Goal: Information Seeking & Learning: Compare options

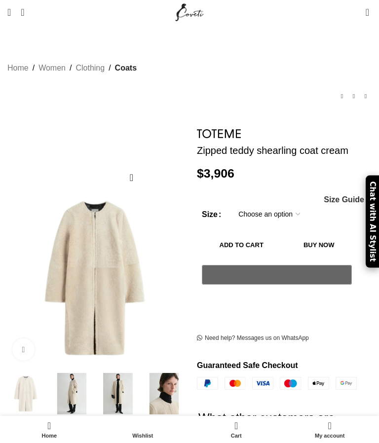
select select "14-uk"
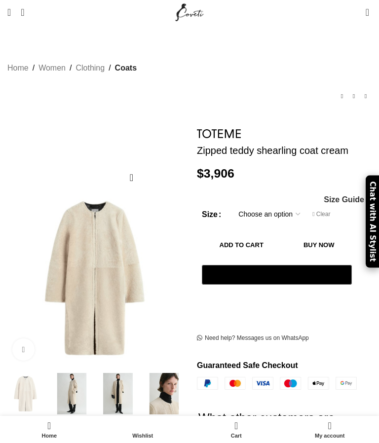
click at [306, 166] on p "$ 3,906" at bounding box center [284, 173] width 175 height 15
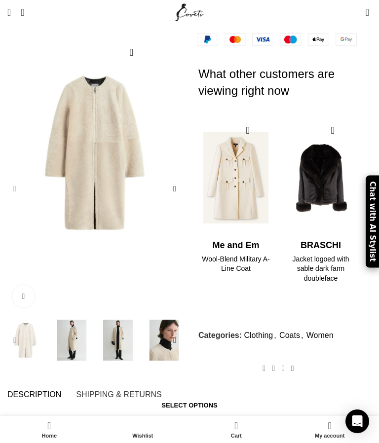
scroll to position [0, 383]
click at [249, 237] on img "1 / 2" at bounding box center [235, 296] width 75 height 118
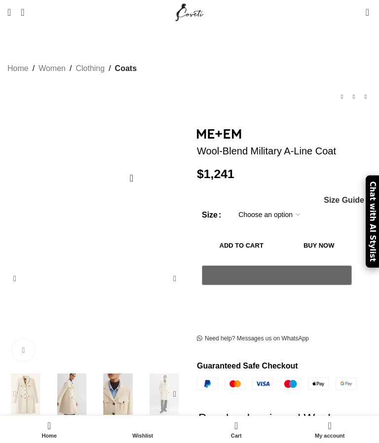
scroll to position [157, 0]
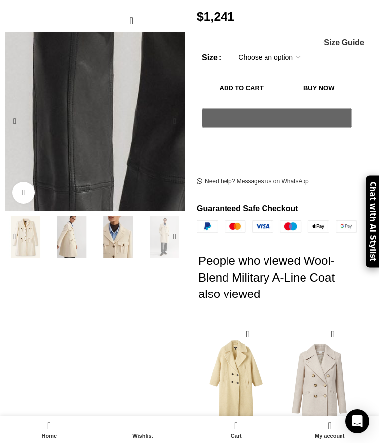
scroll to position [0, 192]
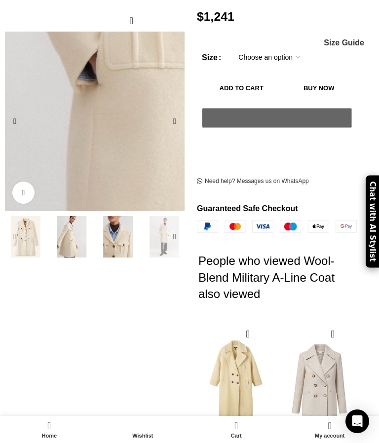
click at [66, 128] on img "4 / 6" at bounding box center [180, 124] width 903 height 1264
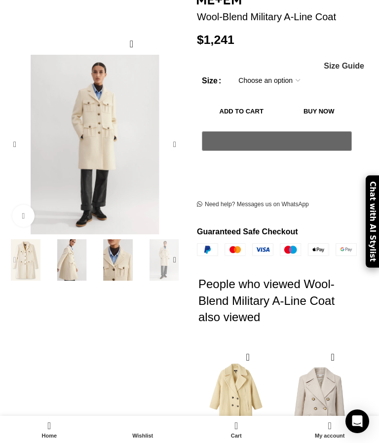
scroll to position [137, 0]
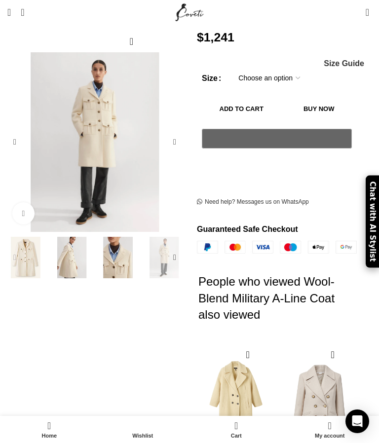
click at [81, 177] on img "4 / 6" at bounding box center [180, 145] width 903 height 1264
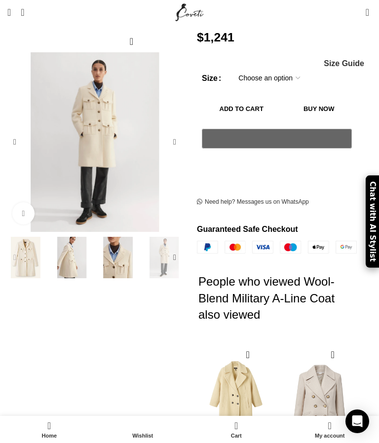
click at [24, 249] on div "Previous slide" at bounding box center [15, 258] width 20 height 20
click at [20, 248] on div "Previous slide" at bounding box center [15, 258] width 20 height 20
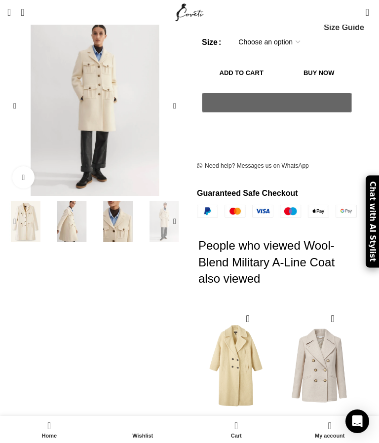
scroll to position [173, 0]
